Goal: Task Accomplishment & Management: Use online tool/utility

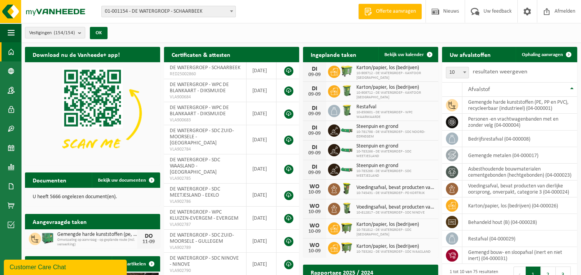
click at [224, 12] on span "01-001154 - DE WATERGROEP - SCHAARBEEK" at bounding box center [169, 11] width 134 height 11
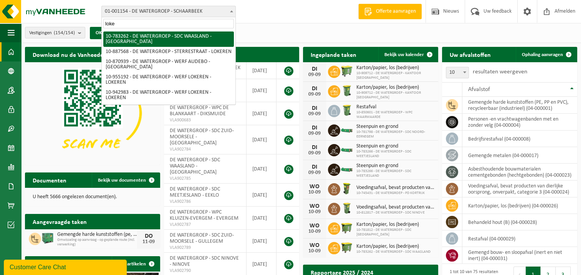
type input "loke"
select select "28081"
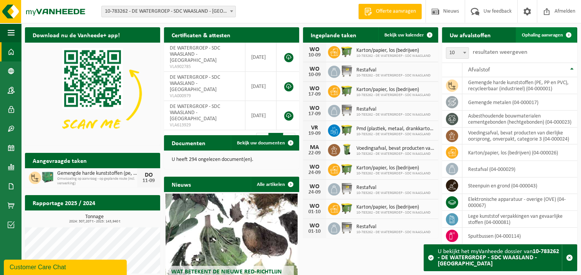
click at [548, 33] on span "Ophaling aanvragen" at bounding box center [542, 35] width 41 height 5
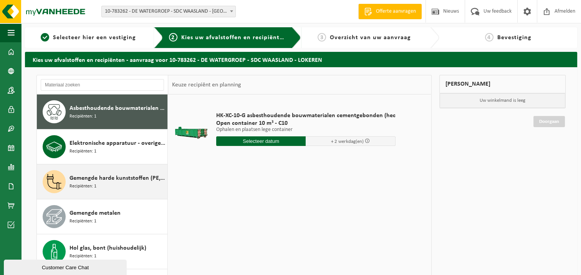
click at [92, 183] on span "Recipiënten: 1" at bounding box center [82, 186] width 27 height 7
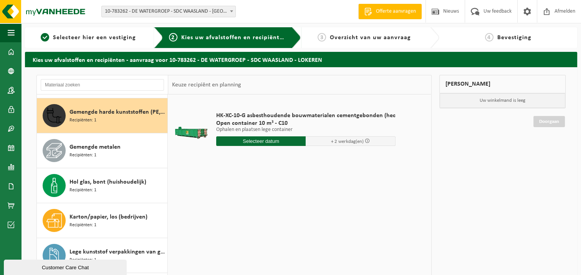
scroll to position [69, 0]
